Goal: Transaction & Acquisition: Purchase product/service

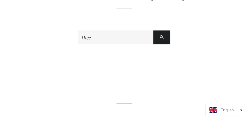
scroll to position [77, 0]
click at [94, 40] on input "Dice" at bounding box center [115, 36] width 75 height 14
paste input "Men's Plain Colored Short"
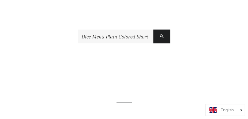
type input "Dice Men's Plain Colored Short"
click at [153, 29] on button "Search" at bounding box center [161, 36] width 17 height 14
